Goal: Find specific page/section: Find specific page/section

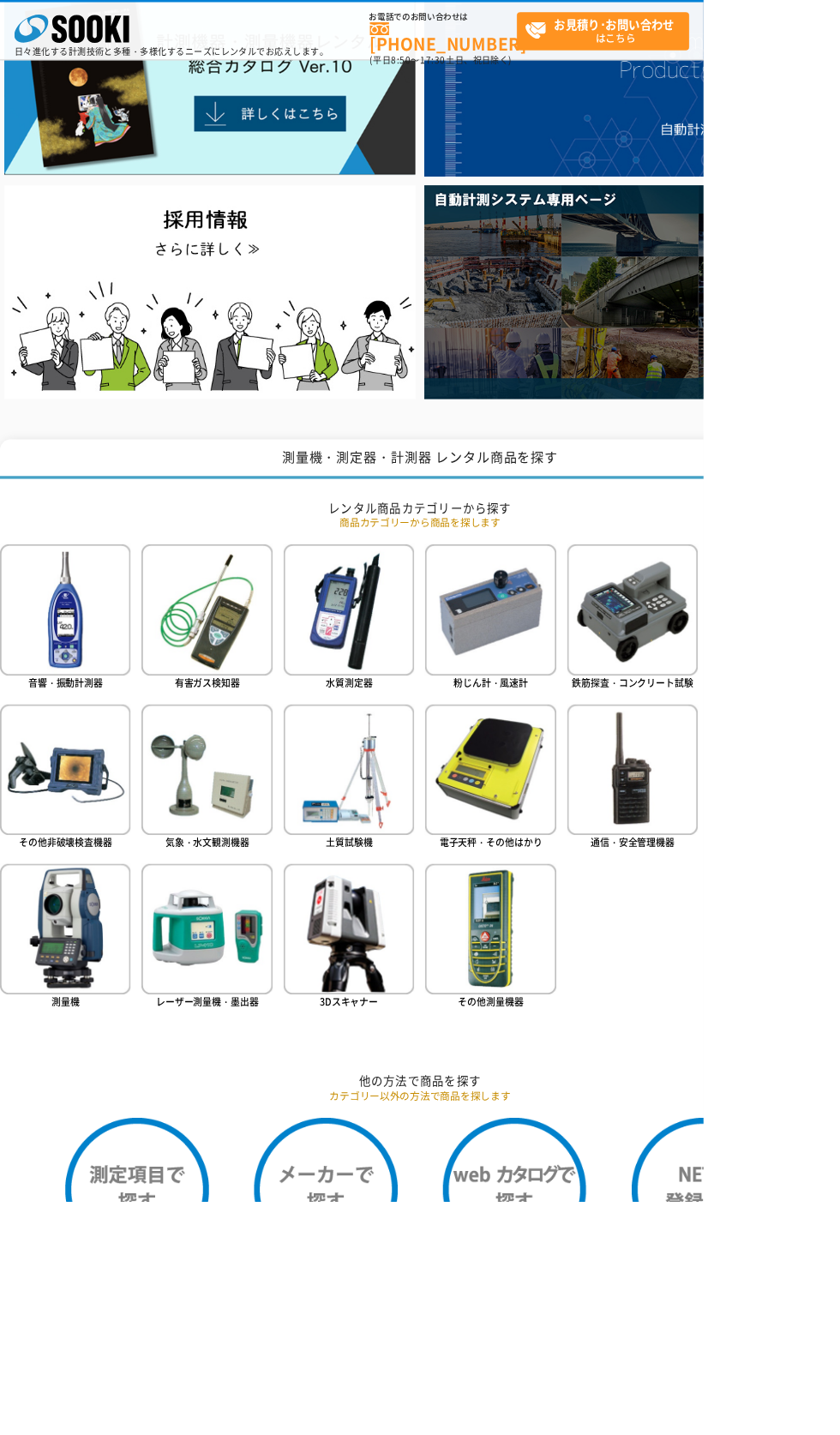
scroll to position [182, 0]
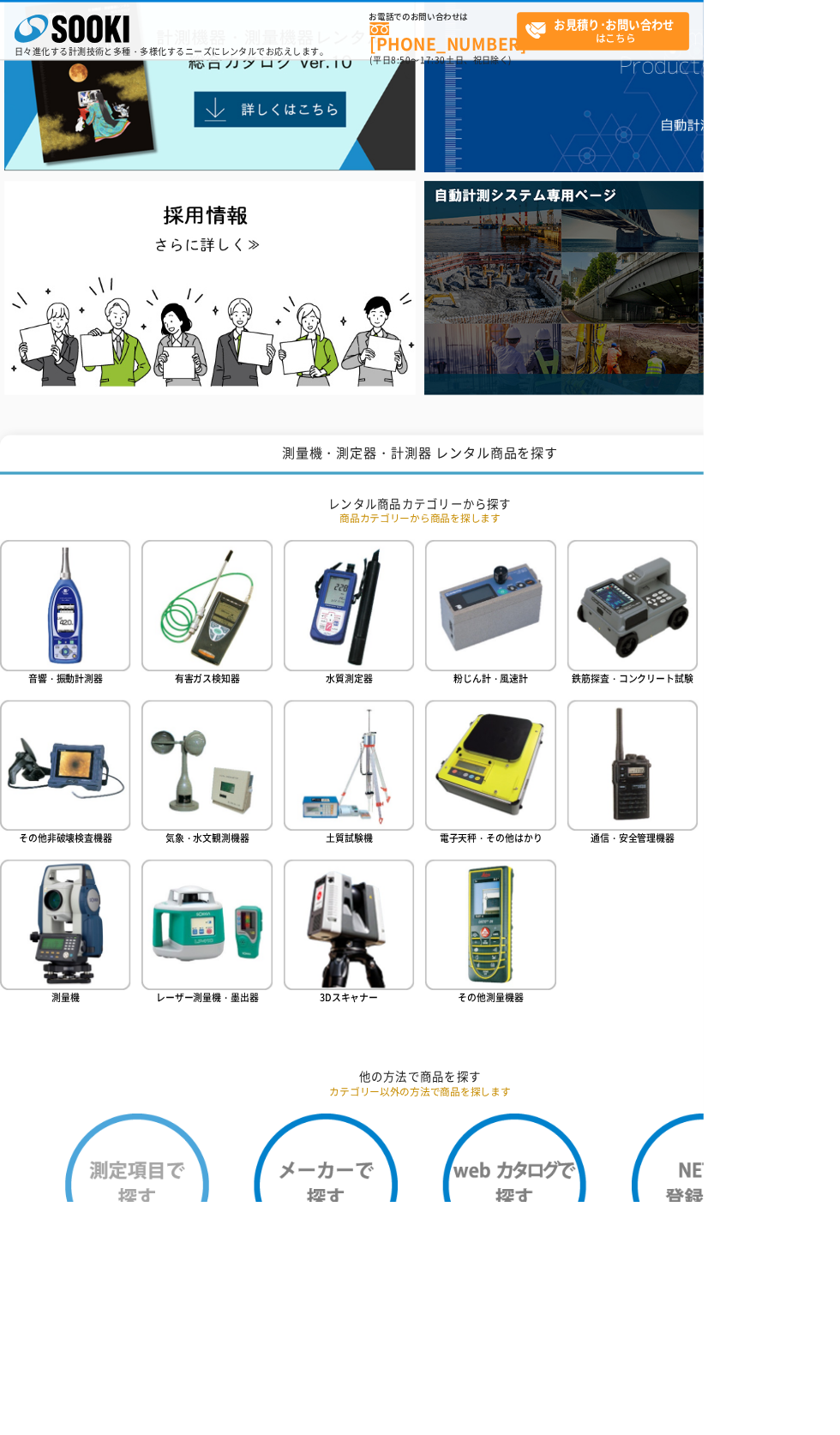
click at [184, 1421] on img at bounding box center [164, 1415] width 171 height 171
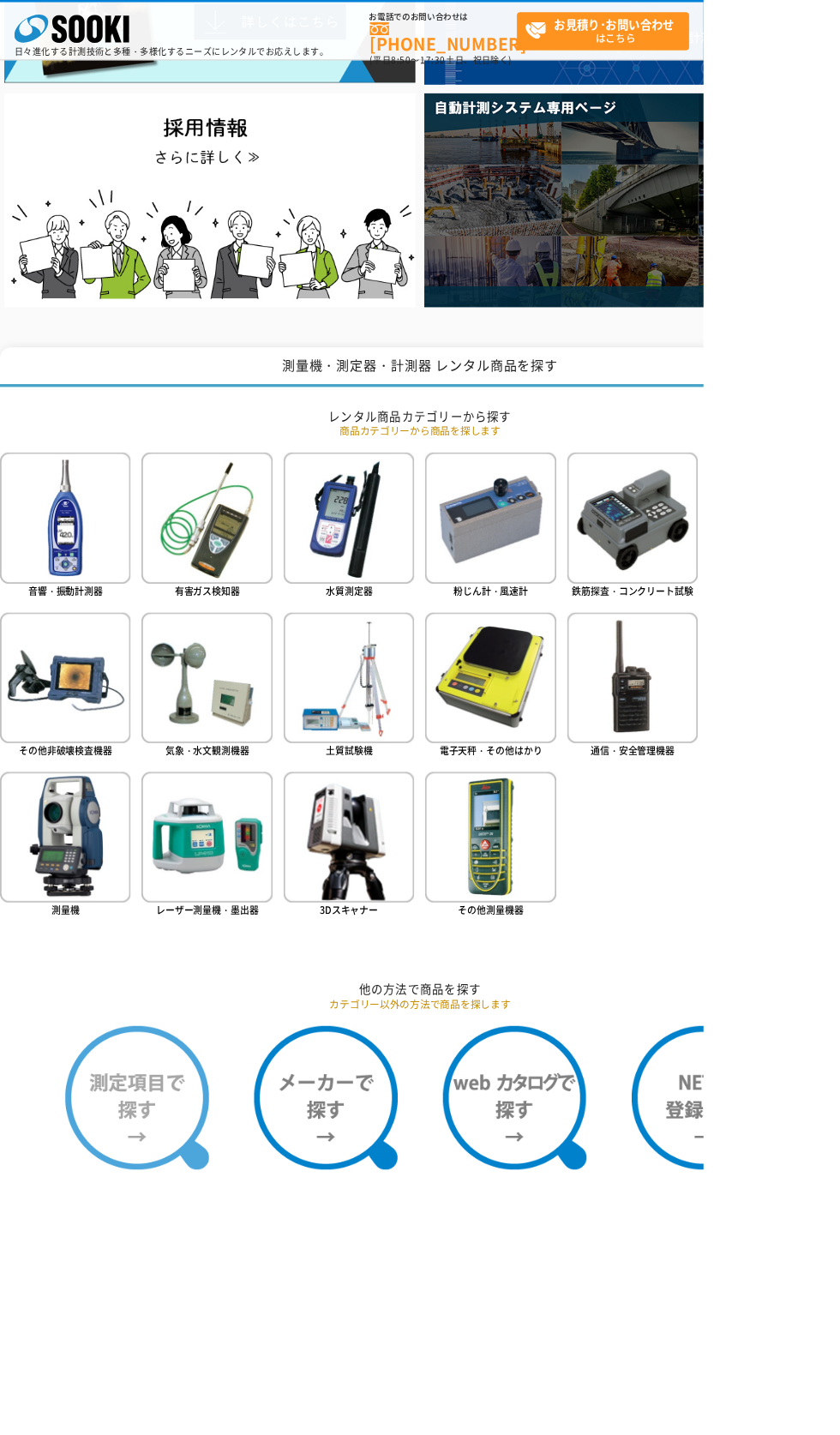
scroll to position [307, 0]
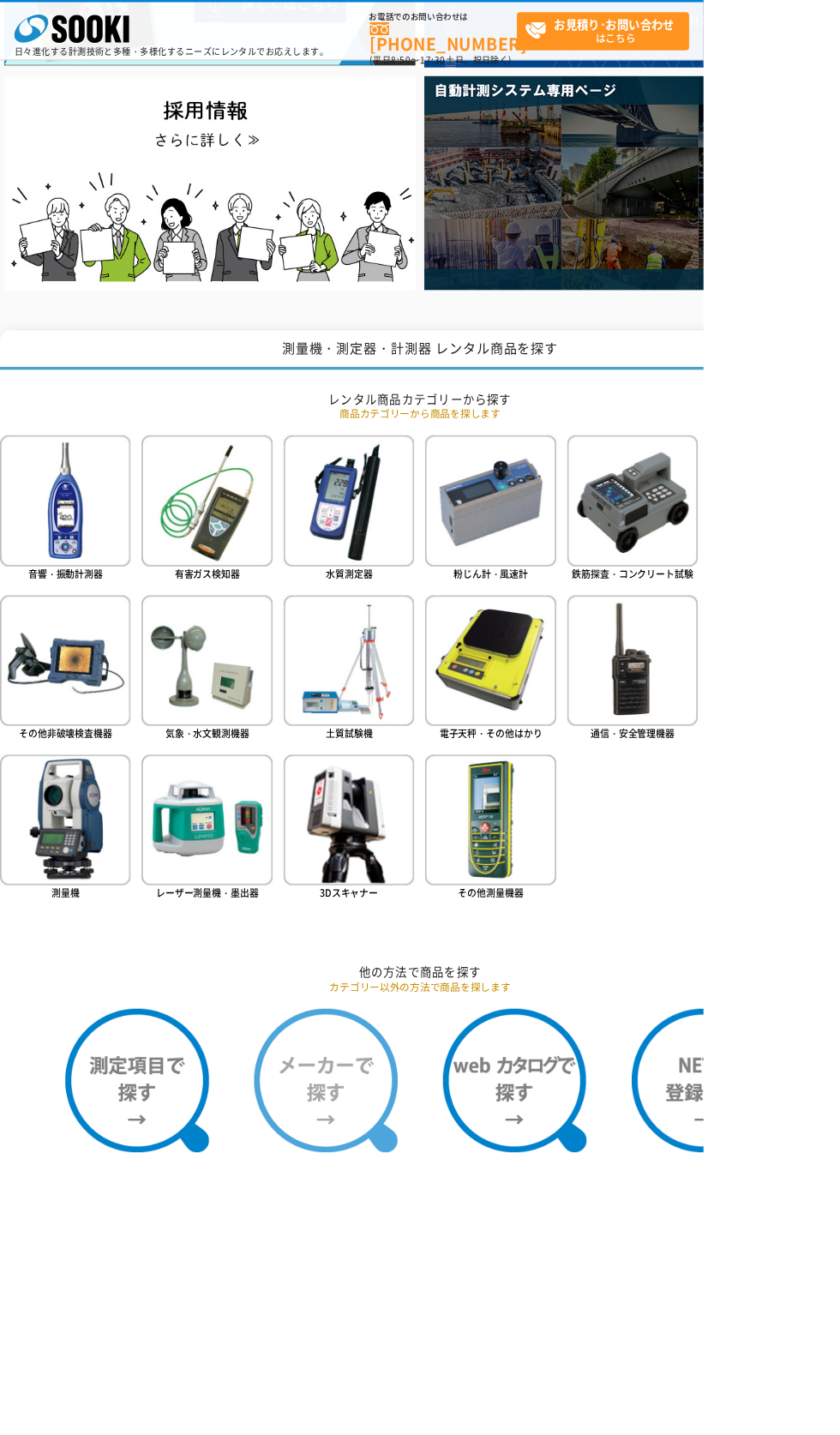
click at [385, 1263] on img at bounding box center [389, 1290] width 171 height 171
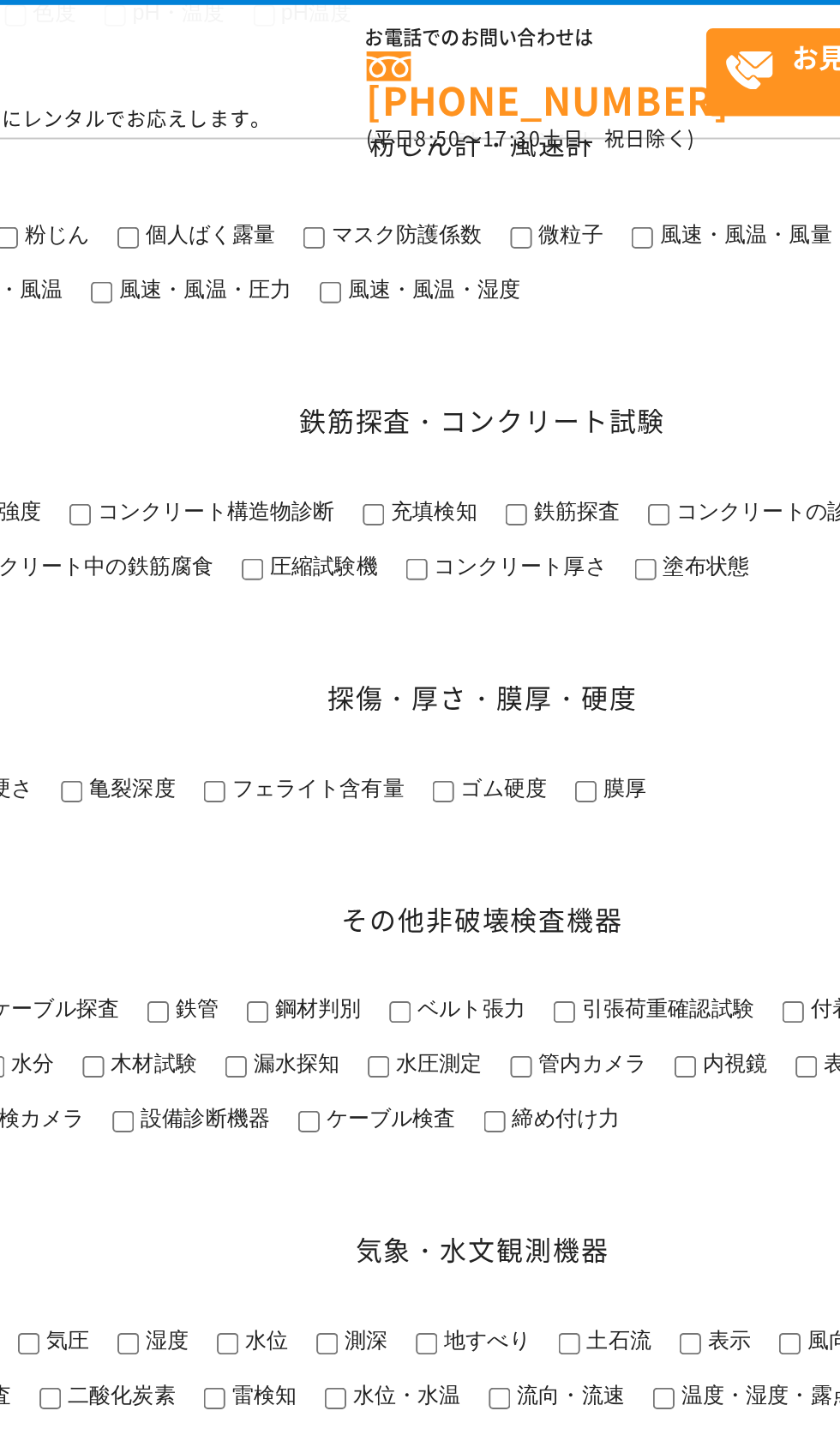
scroll to position [908, 0]
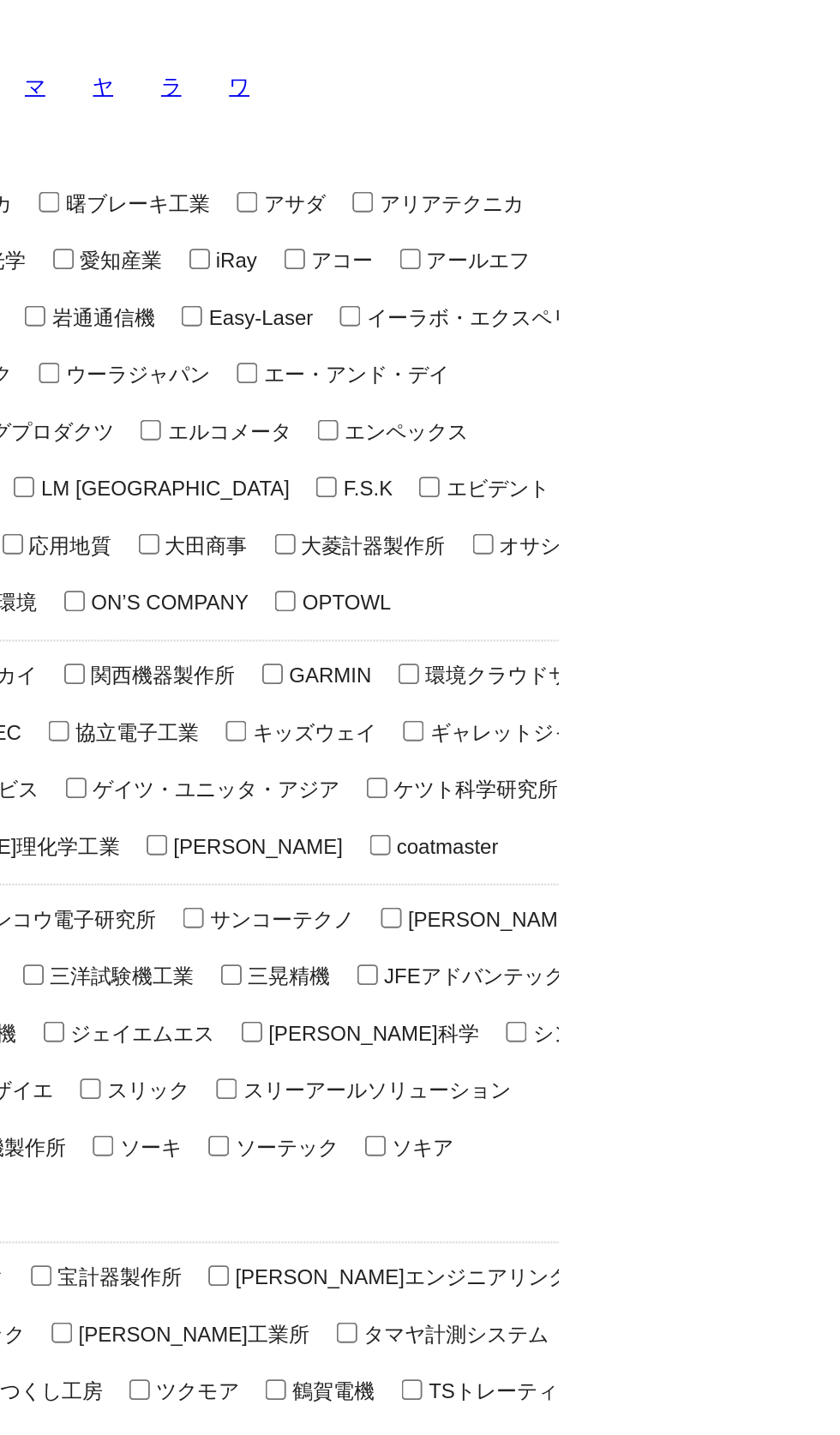
click at [175, 695] on input "グッドマン" at bounding box center [169, 701] width 12 height 12
checkbox input "true"
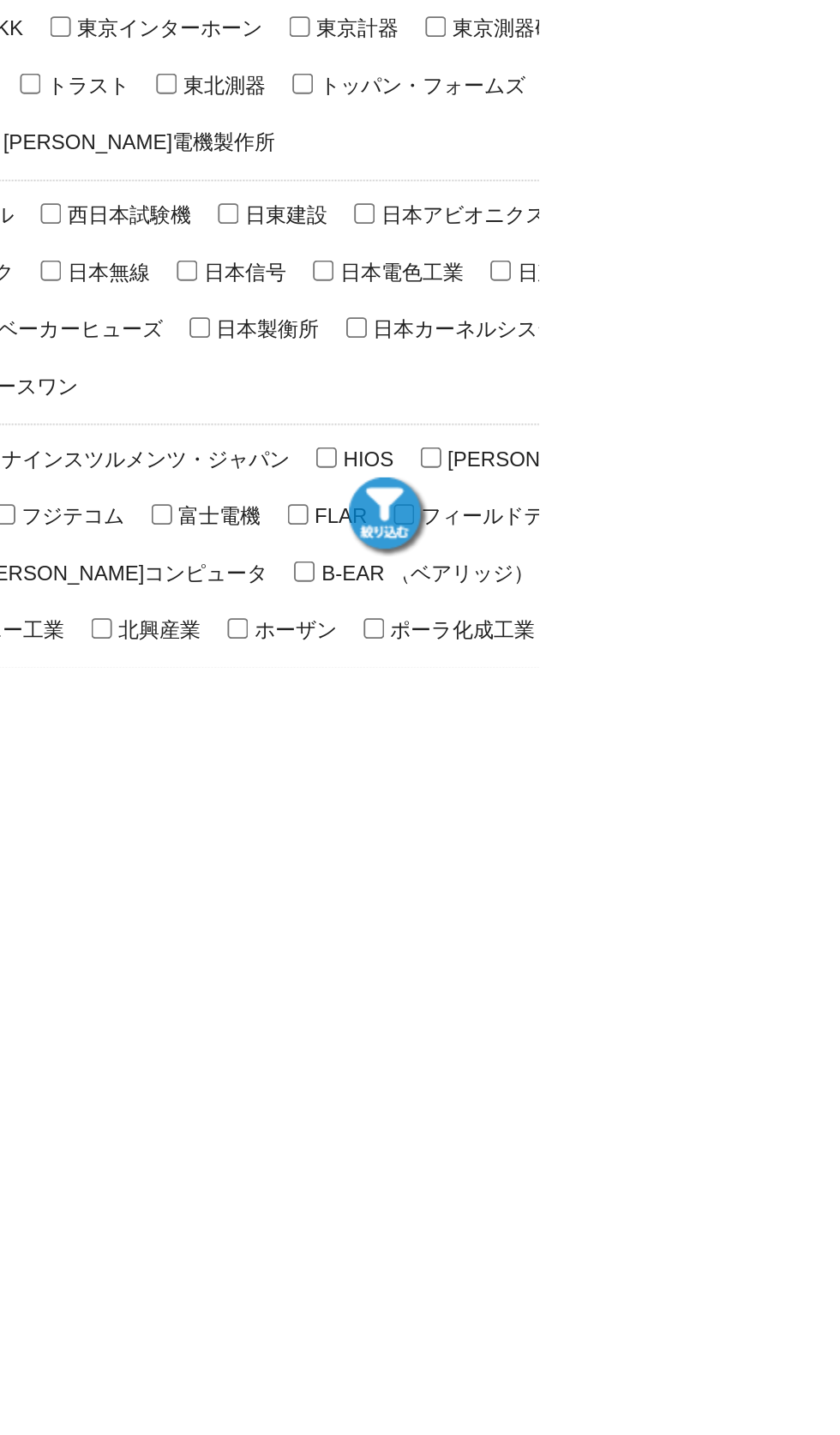
click at [779, 1374] on img at bounding box center [758, 1353] width 43 height 43
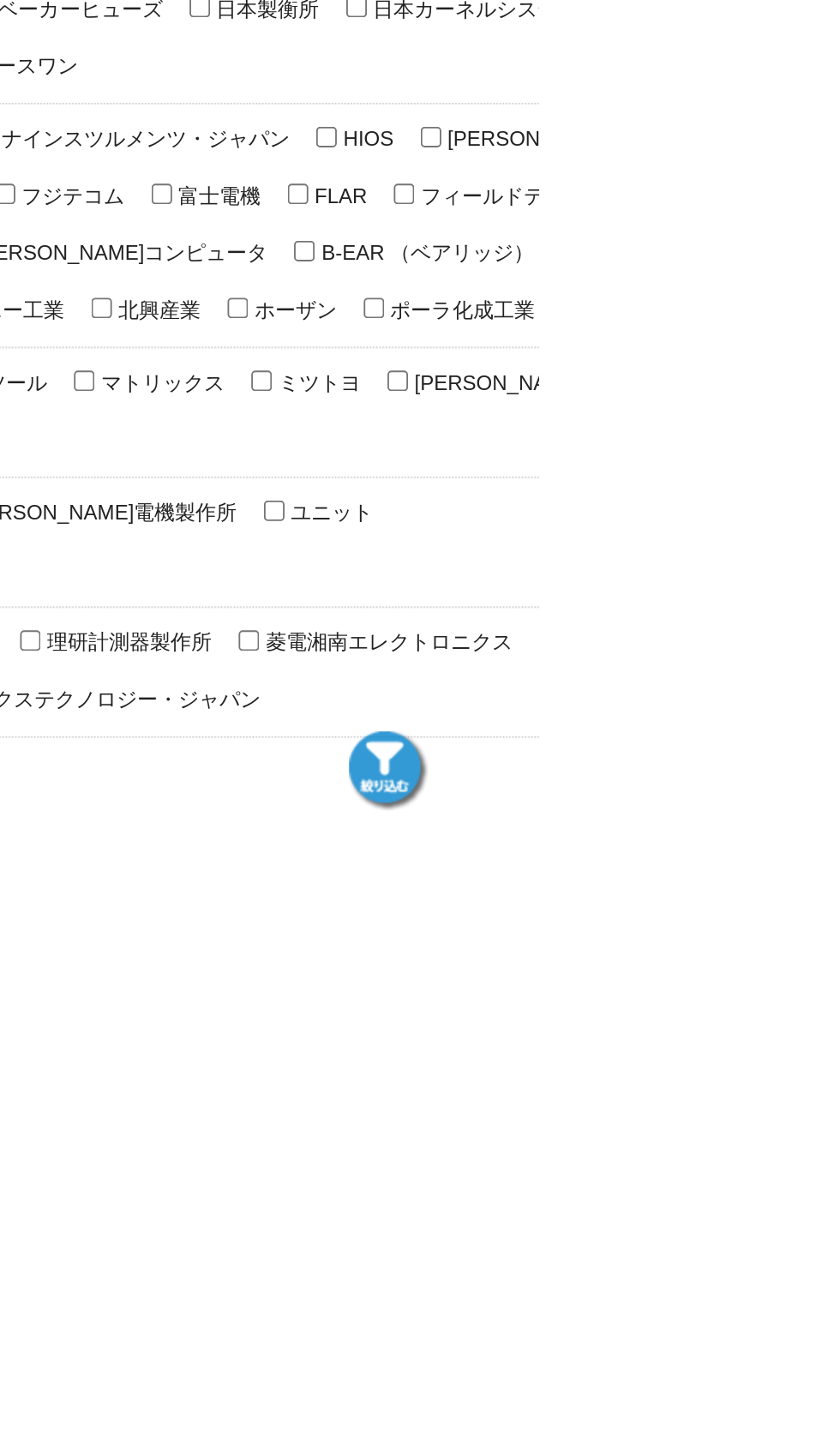
scroll to position [178, 0]
